Goal: Transaction & Acquisition: Purchase product/service

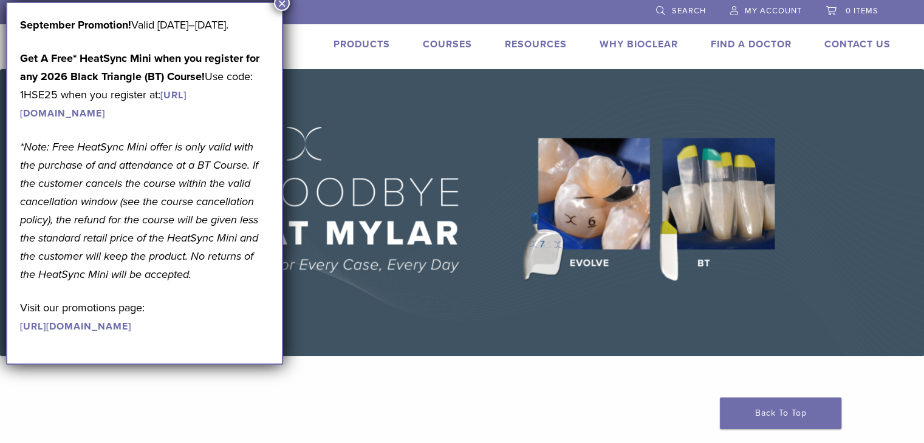
click at [347, 42] on link "Products" at bounding box center [361, 44] width 56 height 12
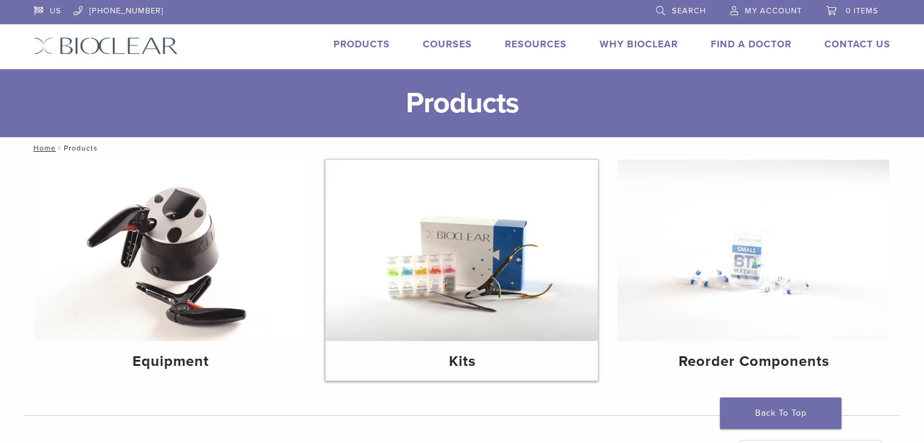
click at [468, 234] on img at bounding box center [461, 251] width 272 height 182
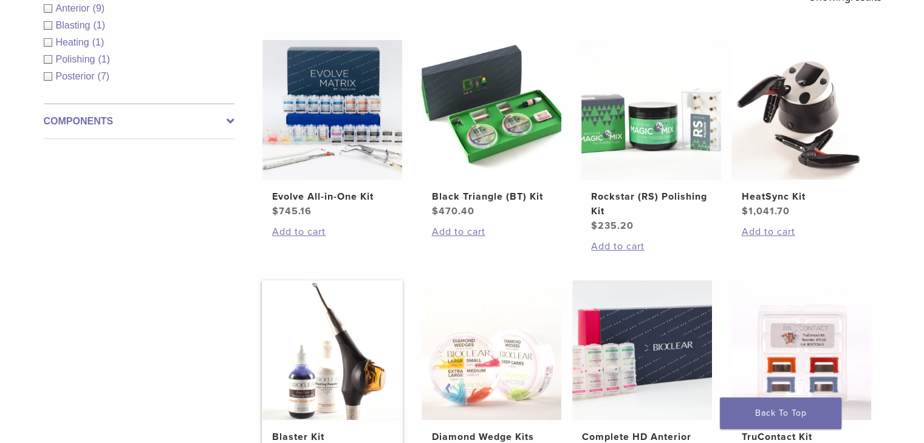
scroll to position [304, 0]
